Goal: Information Seeking & Learning: Learn about a topic

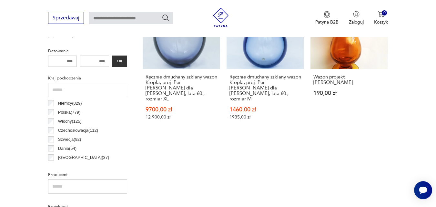
scroll to position [293, 0]
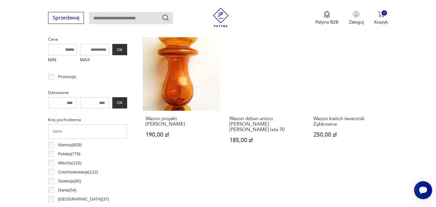
scroll to position [262, 0]
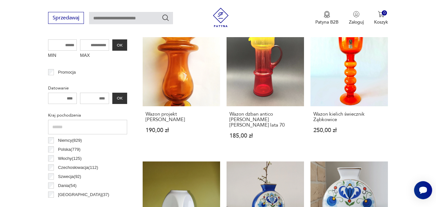
click at [73, 96] on input "number" at bounding box center [62, 98] width 29 height 11
click at [73, 98] on input "number" at bounding box center [62, 98] width 29 height 11
click at [65, 45] on input "MIN" at bounding box center [62, 44] width 29 height 11
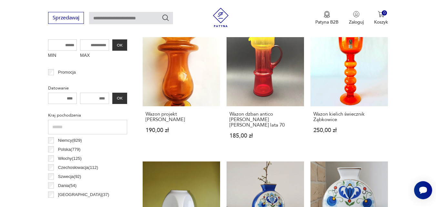
click at [65, 97] on input "number" at bounding box center [62, 98] width 29 height 11
type input "****"
click at [103, 98] on input "number" at bounding box center [94, 98] width 29 height 11
type input "****"
click at [66, 45] on input "MIN" at bounding box center [62, 44] width 29 height 11
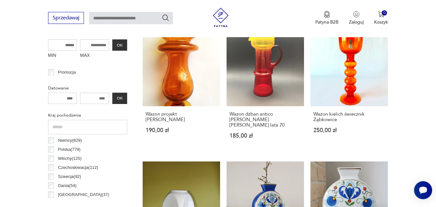
click at [90, 45] on input "MAX" at bounding box center [94, 44] width 29 height 11
type input "****"
click at [118, 96] on button "OK" at bounding box center [119, 98] width 15 height 11
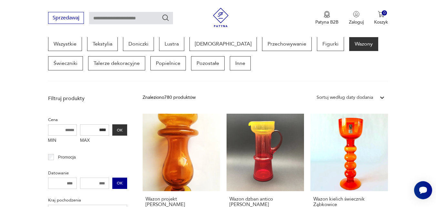
scroll to position [171, 0]
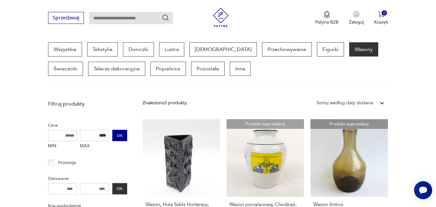
click at [119, 134] on button "OK" at bounding box center [119, 135] width 15 height 11
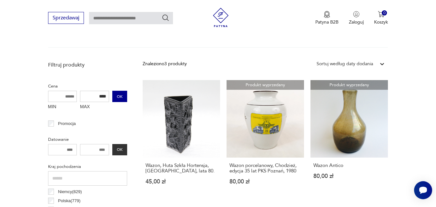
scroll to position [210, 0]
click at [118, 97] on button "OK" at bounding box center [119, 96] width 15 height 11
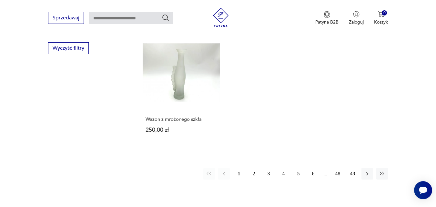
scroll to position [920, 0]
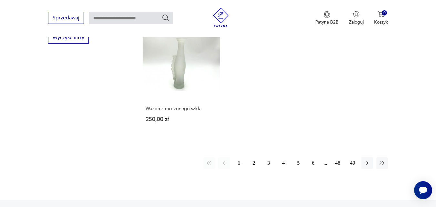
click at [254, 157] on button "2" at bounding box center [254, 163] width 12 height 12
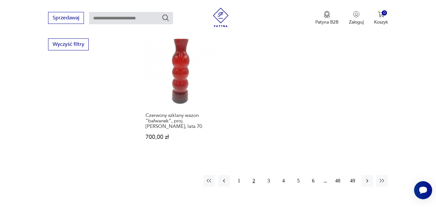
scroll to position [920, 0]
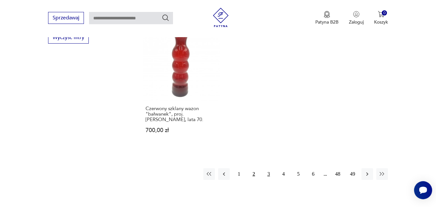
click at [268, 168] on button "3" at bounding box center [269, 174] width 12 height 12
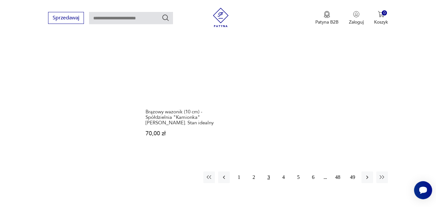
scroll to position [953, 0]
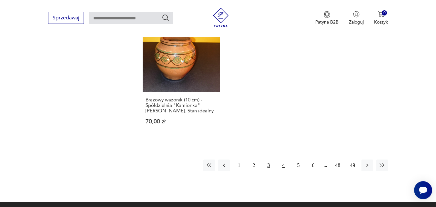
click at [283, 159] on button "4" at bounding box center [284, 165] width 12 height 12
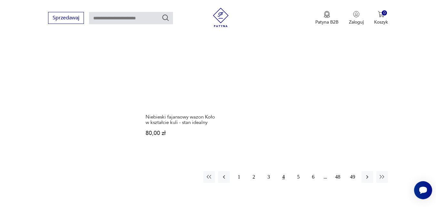
scroll to position [934, 0]
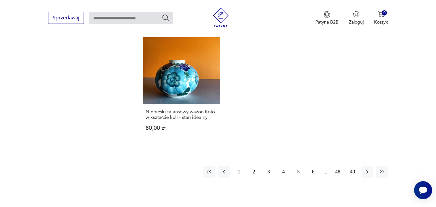
click at [298, 166] on button "5" at bounding box center [299, 172] width 12 height 12
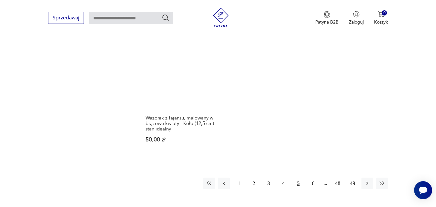
scroll to position [972, 0]
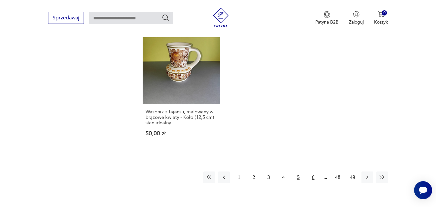
click at [313, 171] on button "6" at bounding box center [313, 177] width 12 height 12
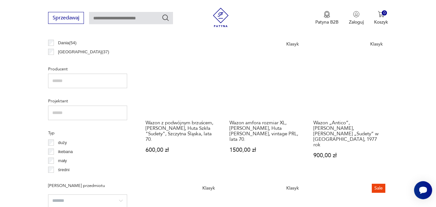
scroll to position [417, 0]
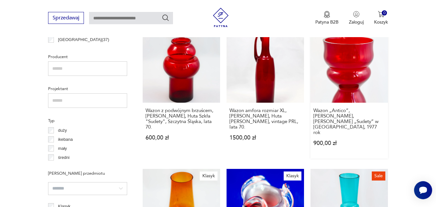
click at [342, 73] on link "Klasyk Wazon „Antico”, [PERSON_NAME], [PERSON_NAME] „Sudety” w [GEOGRAPHIC_DATA…" at bounding box center [349, 91] width 77 height 133
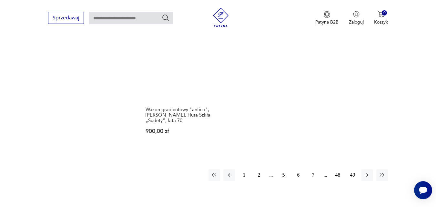
scroll to position [1004, 0]
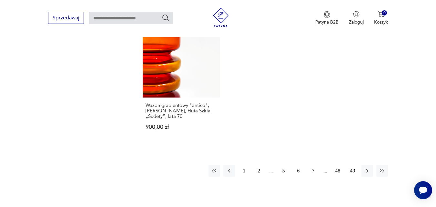
click at [313, 165] on button "7" at bounding box center [313, 171] width 12 height 12
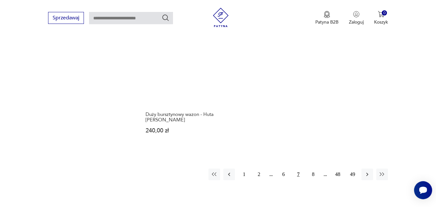
scroll to position [998, 0]
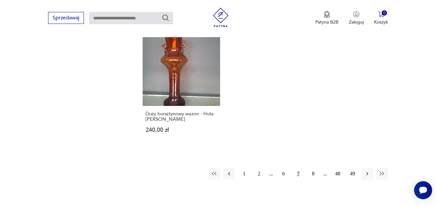
click at [299, 168] on button "7" at bounding box center [299, 174] width 12 height 12
click at [367, 170] on icon "button" at bounding box center [367, 173] width 6 height 6
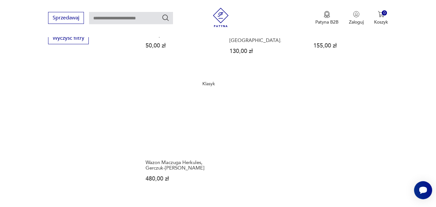
scroll to position [920, 0]
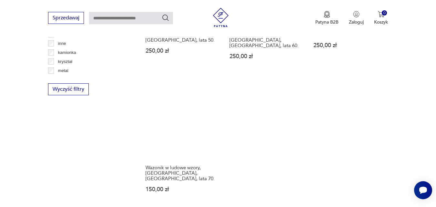
scroll to position [895, 0]
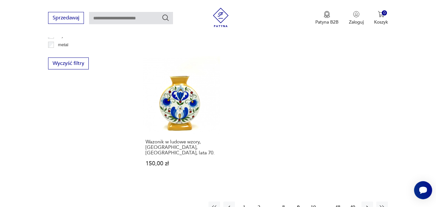
click at [313, 201] on button "10" at bounding box center [313, 207] width 12 height 12
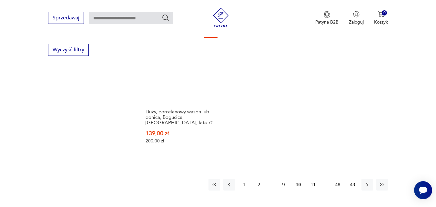
scroll to position [921, 0]
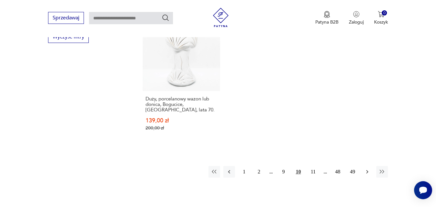
click at [367, 170] on icon "button" at bounding box center [367, 172] width 2 height 4
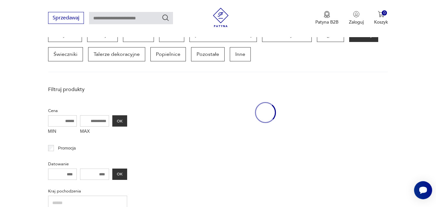
scroll to position [171, 0]
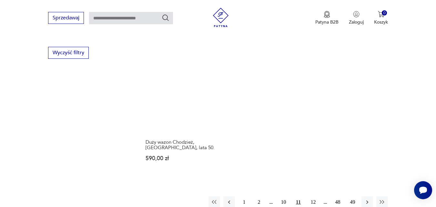
scroll to position [908, 0]
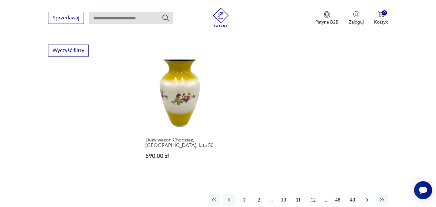
click at [367, 197] on icon "button" at bounding box center [367, 200] width 6 height 6
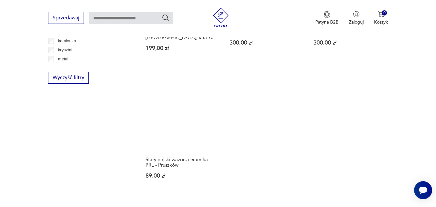
scroll to position [882, 0]
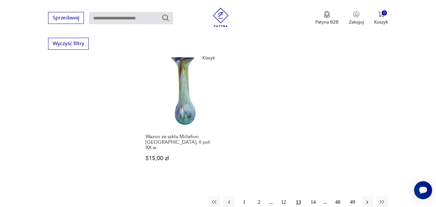
scroll to position [927, 0]
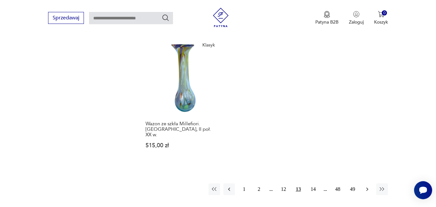
click at [367, 186] on icon "button" at bounding box center [367, 189] width 6 height 6
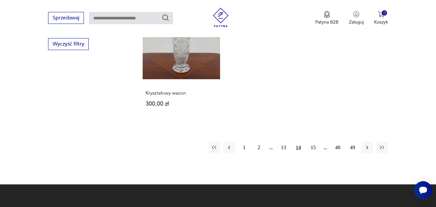
scroll to position [914, 0]
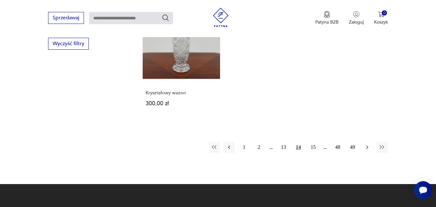
click at [367, 145] on icon "button" at bounding box center [367, 147] width 6 height 6
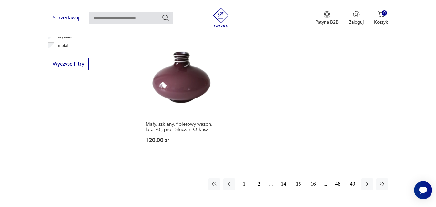
scroll to position [895, 0]
click at [367, 180] on icon "button" at bounding box center [367, 183] width 6 height 6
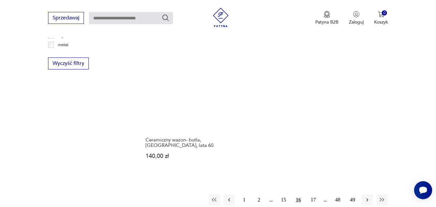
scroll to position [908, 0]
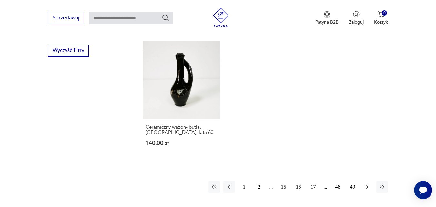
click at [367, 184] on icon "button" at bounding box center [367, 187] width 6 height 6
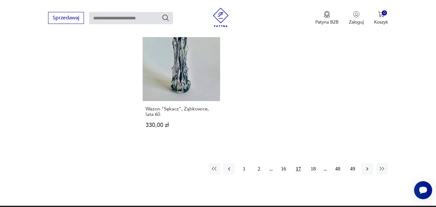
scroll to position [933, 0]
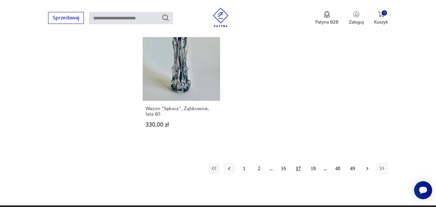
click at [367, 165] on icon "button" at bounding box center [367, 168] width 6 height 6
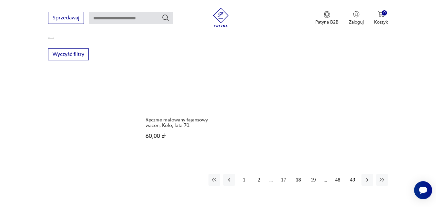
scroll to position [920, 0]
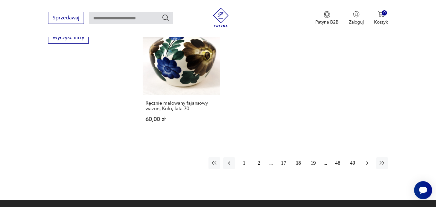
click at [367, 160] on icon "button" at bounding box center [367, 163] width 6 height 6
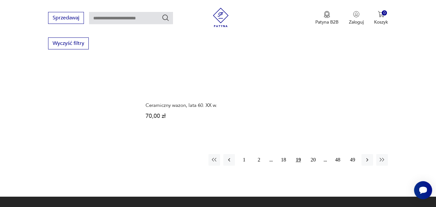
scroll to position [920, 0]
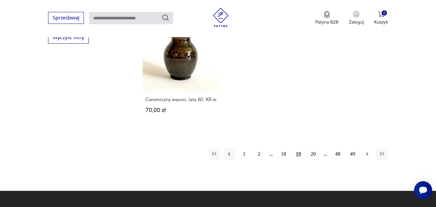
click at [367, 157] on icon "button" at bounding box center [367, 154] width 6 height 6
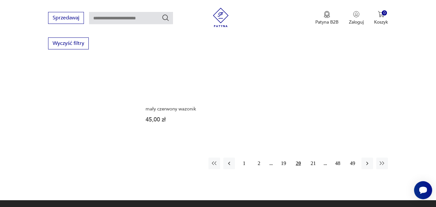
scroll to position [933, 0]
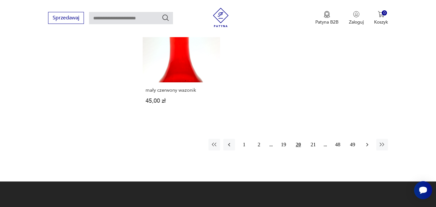
click at [367, 143] on icon "button" at bounding box center [367, 145] width 2 height 4
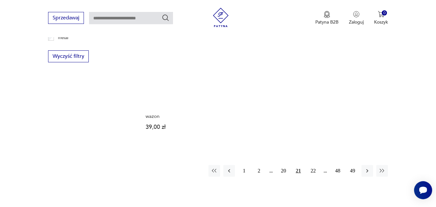
scroll to position [914, 0]
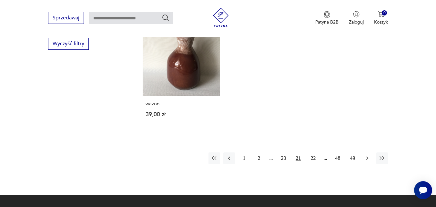
click at [368, 156] on icon "button" at bounding box center [367, 158] width 2 height 4
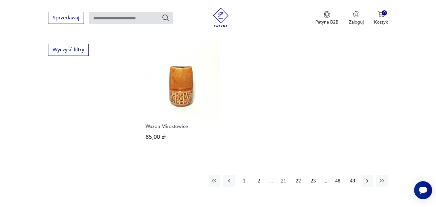
scroll to position [920, 0]
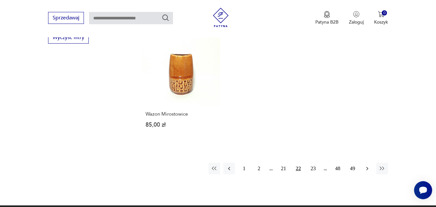
click at [367, 165] on icon "button" at bounding box center [367, 168] width 6 height 6
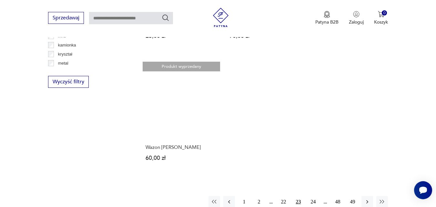
scroll to position [882, 0]
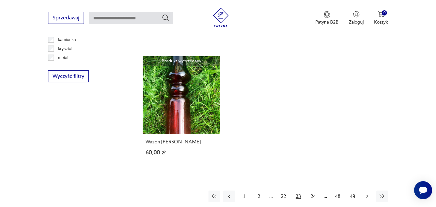
click at [367, 193] on icon "button" at bounding box center [367, 196] width 6 height 6
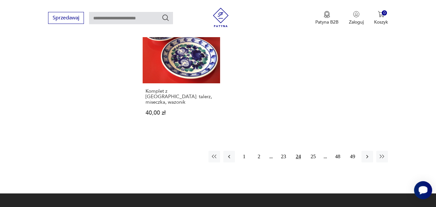
scroll to position [933, 0]
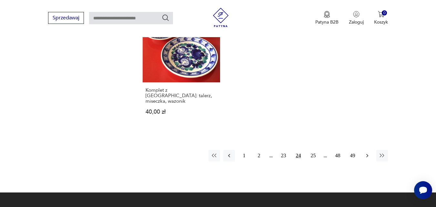
click at [367, 154] on icon "button" at bounding box center [367, 156] width 2 height 4
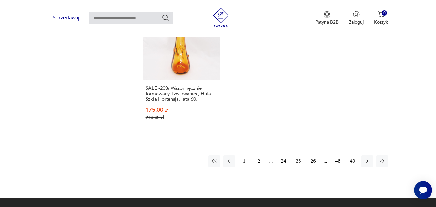
scroll to position [946, 0]
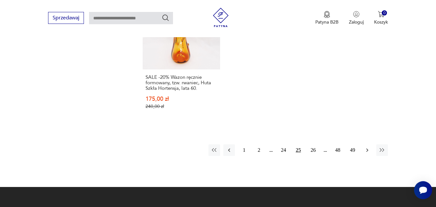
click at [367, 150] on icon "button" at bounding box center [367, 150] width 2 height 4
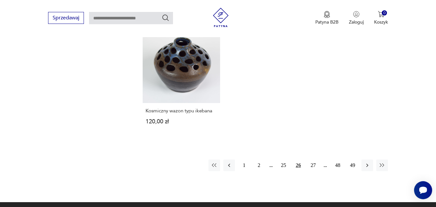
scroll to position [946, 0]
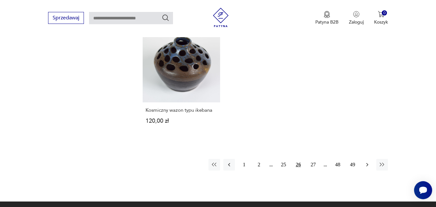
click at [367, 161] on icon "button" at bounding box center [367, 164] width 6 height 6
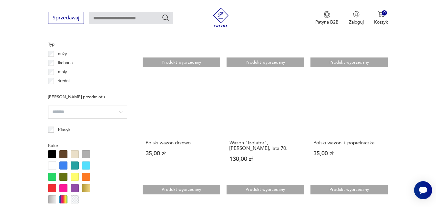
scroll to position [494, 0]
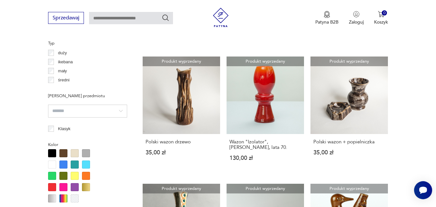
click at [435, 193] on section "Filtruj produkty Cena MIN MAX OK Promocja Datowanie OK Kraj pochodzenia [GEOGRA…" at bounding box center [218, 205] width 436 height 863
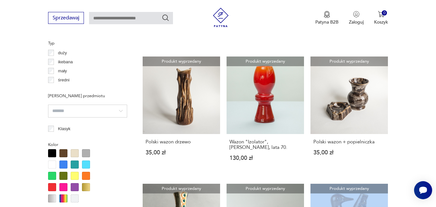
click at [435, 193] on section "Filtruj produkty Cena MIN MAX OK Promocja Datowanie OK Kraj pochodzenia [GEOGRA…" at bounding box center [218, 205] width 436 height 863
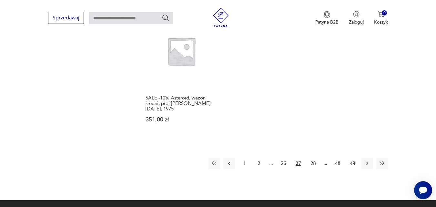
scroll to position [933, 0]
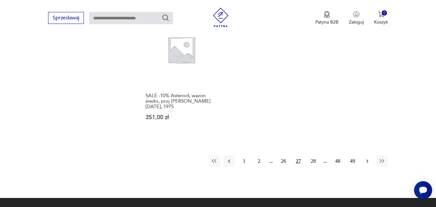
click at [369, 158] on icon "button" at bounding box center [367, 161] width 6 height 6
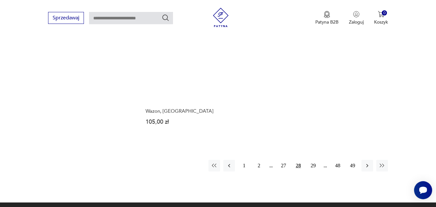
scroll to position [940, 0]
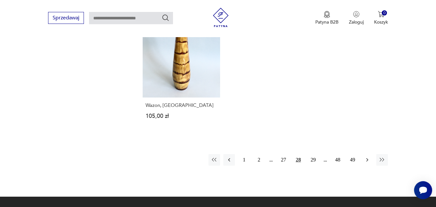
click at [365, 157] on icon "button" at bounding box center [367, 160] width 6 height 6
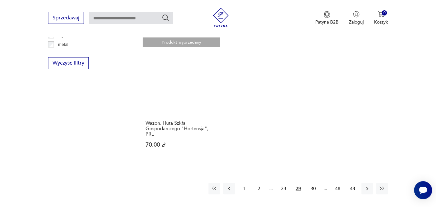
scroll to position [908, 0]
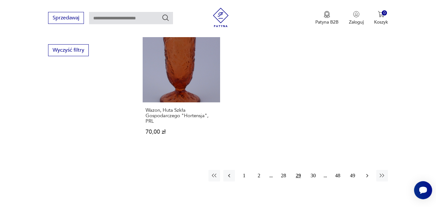
click at [366, 172] on icon "button" at bounding box center [367, 175] width 6 height 6
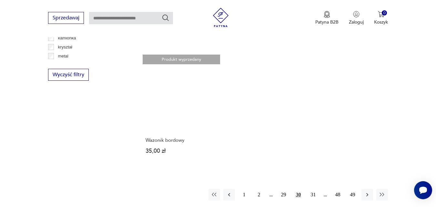
scroll to position [895, 0]
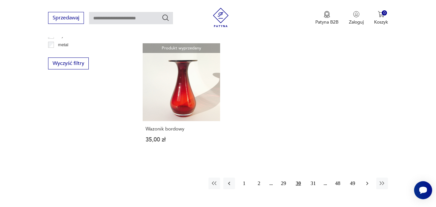
click at [367, 181] on icon "button" at bounding box center [367, 183] width 2 height 4
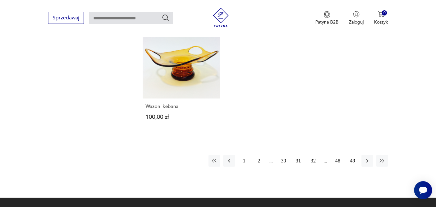
scroll to position [946, 0]
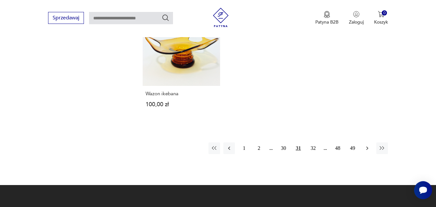
click at [367, 145] on icon "button" at bounding box center [367, 148] width 6 height 6
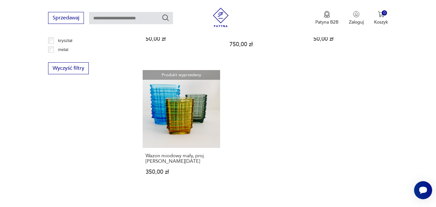
scroll to position [895, 0]
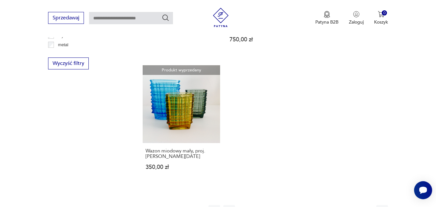
click at [366, 207] on icon "button" at bounding box center [367, 211] width 6 height 6
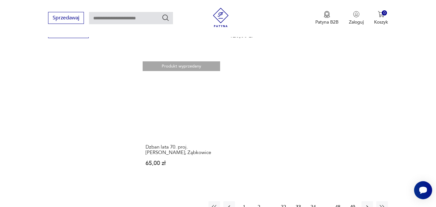
scroll to position [927, 0]
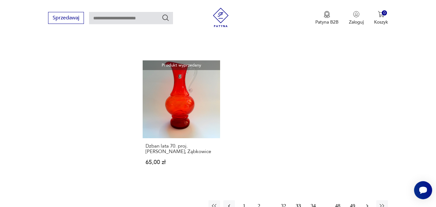
click at [367, 203] on icon "button" at bounding box center [367, 206] width 6 height 6
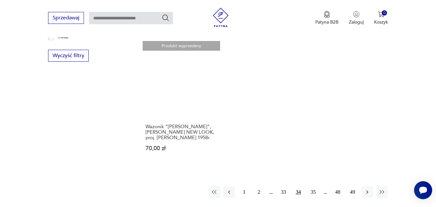
scroll to position [908, 0]
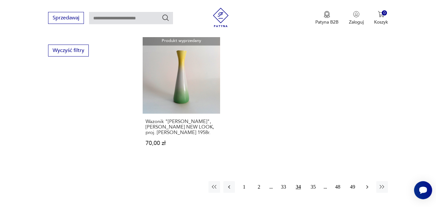
click at [367, 184] on icon "button" at bounding box center [367, 187] width 6 height 6
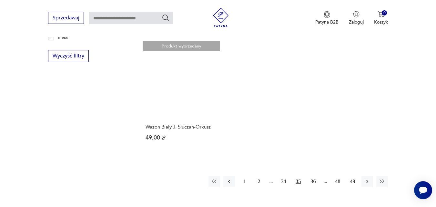
scroll to position [908, 0]
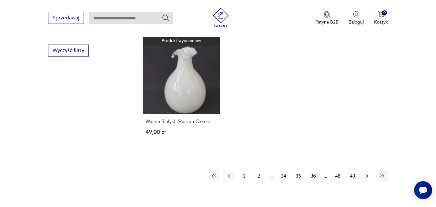
click at [367, 173] on icon "button" at bounding box center [367, 176] width 6 height 6
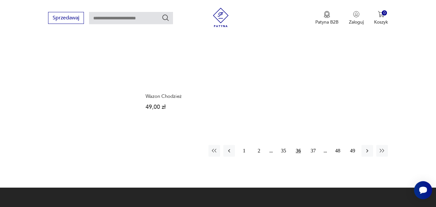
scroll to position [928, 0]
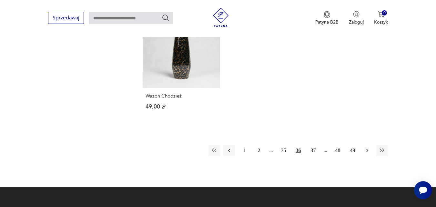
click at [366, 147] on icon "button" at bounding box center [367, 150] width 6 height 6
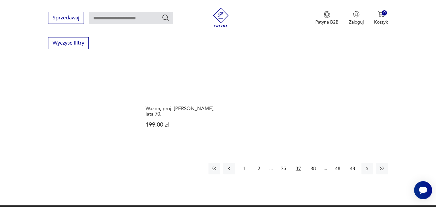
scroll to position [920, 0]
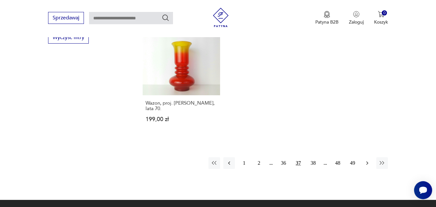
click at [366, 160] on icon "button" at bounding box center [367, 163] width 6 height 6
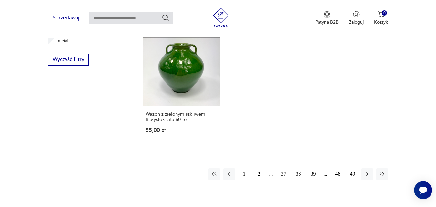
scroll to position [901, 0]
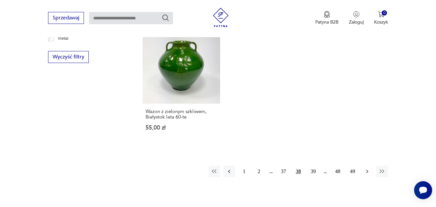
click at [367, 168] on icon "button" at bounding box center [367, 171] width 6 height 6
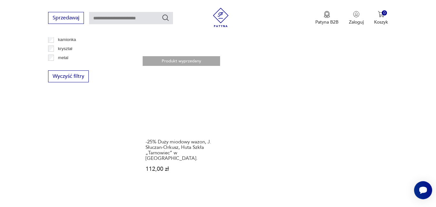
scroll to position [895, 0]
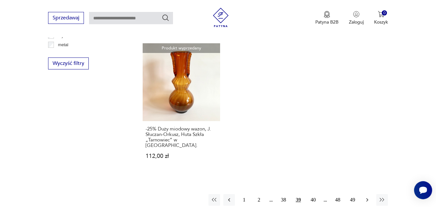
click at [366, 197] on icon "button" at bounding box center [367, 200] width 6 height 6
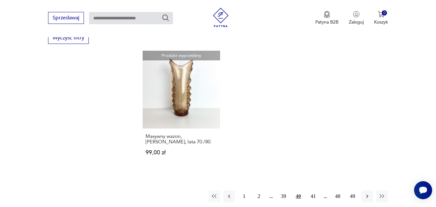
scroll to position [920, 0]
click at [367, 193] on icon "button" at bounding box center [367, 196] width 6 height 6
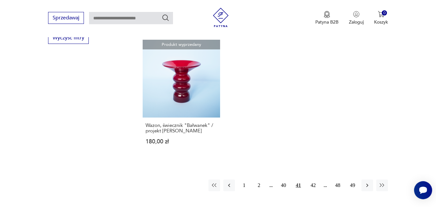
scroll to position [920, 0]
click at [367, 182] on icon "button" at bounding box center [367, 185] width 6 height 6
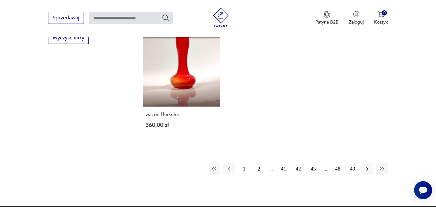
scroll to position [920, 0]
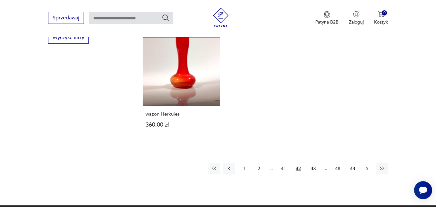
click at [367, 165] on icon "button" at bounding box center [367, 168] width 6 height 6
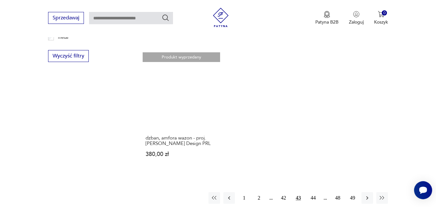
scroll to position [908, 0]
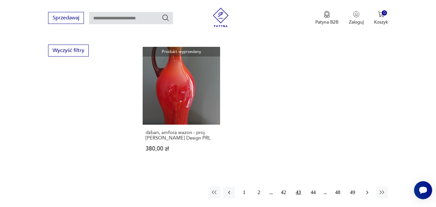
click at [366, 189] on icon "button" at bounding box center [367, 192] width 6 height 6
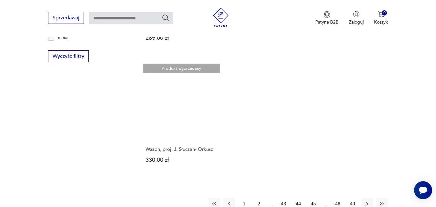
scroll to position [908, 0]
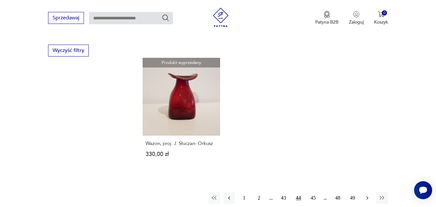
click at [366, 195] on icon "button" at bounding box center [367, 198] width 6 height 6
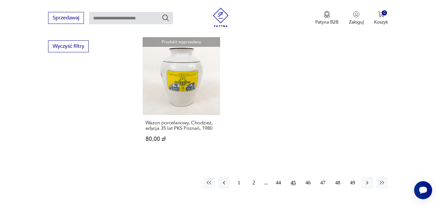
scroll to position [914, 0]
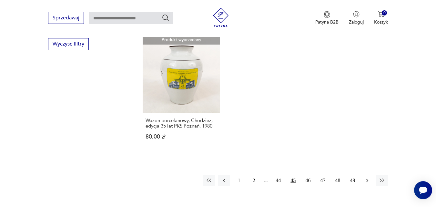
click at [367, 177] on icon "button" at bounding box center [367, 180] width 6 height 6
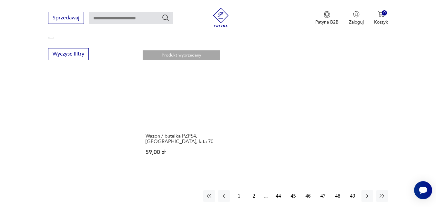
scroll to position [908, 0]
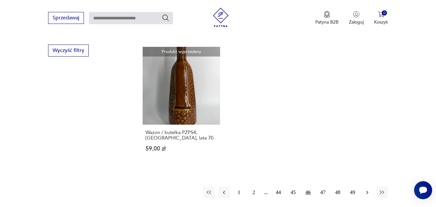
click at [365, 189] on icon "button" at bounding box center [367, 192] width 6 height 6
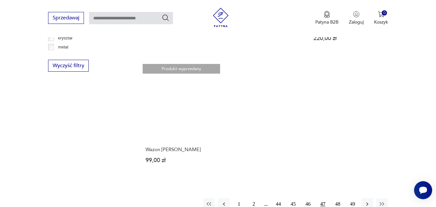
scroll to position [901, 0]
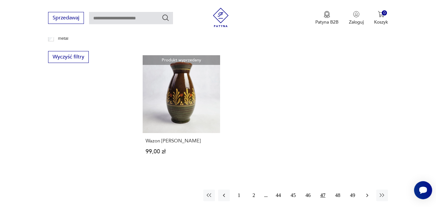
click at [366, 192] on icon "button" at bounding box center [367, 195] width 6 height 6
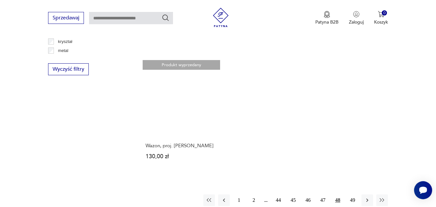
scroll to position [895, 0]
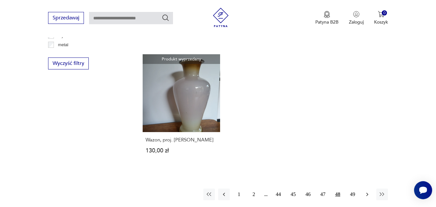
click at [366, 191] on icon "button" at bounding box center [367, 194] width 6 height 6
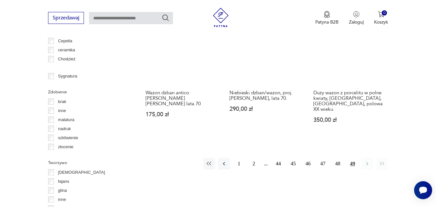
scroll to position [714, 0]
